Goal: Information Seeking & Learning: Learn about a topic

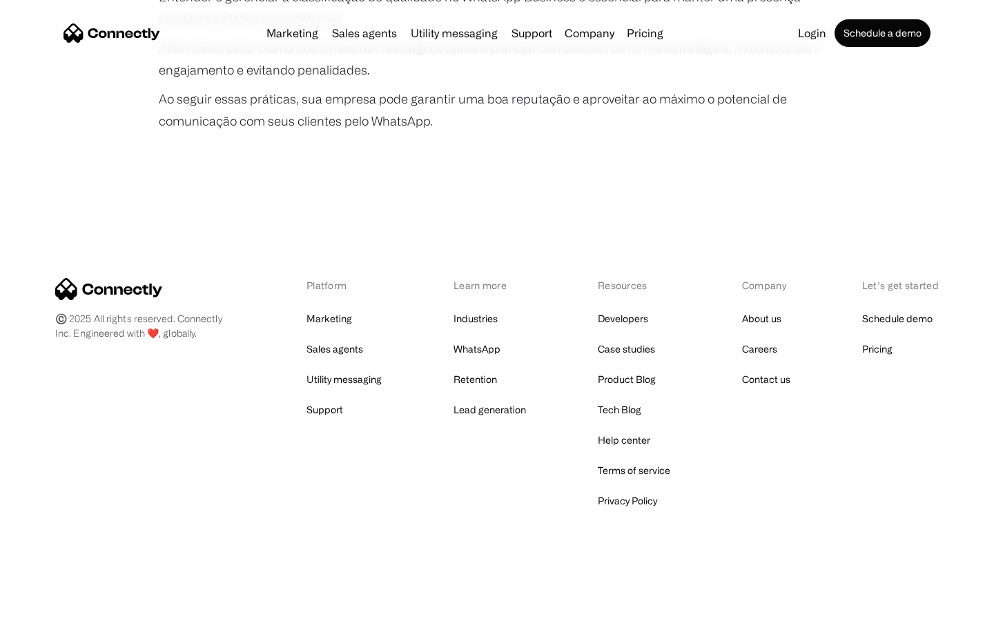
scroll to position [2586, 0]
